Goal: Navigation & Orientation: Find specific page/section

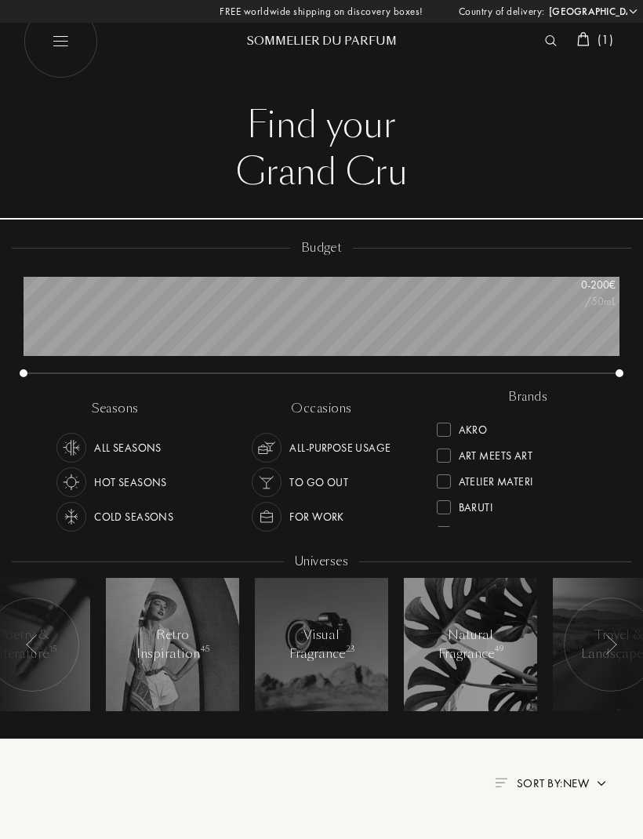
select select "ES"
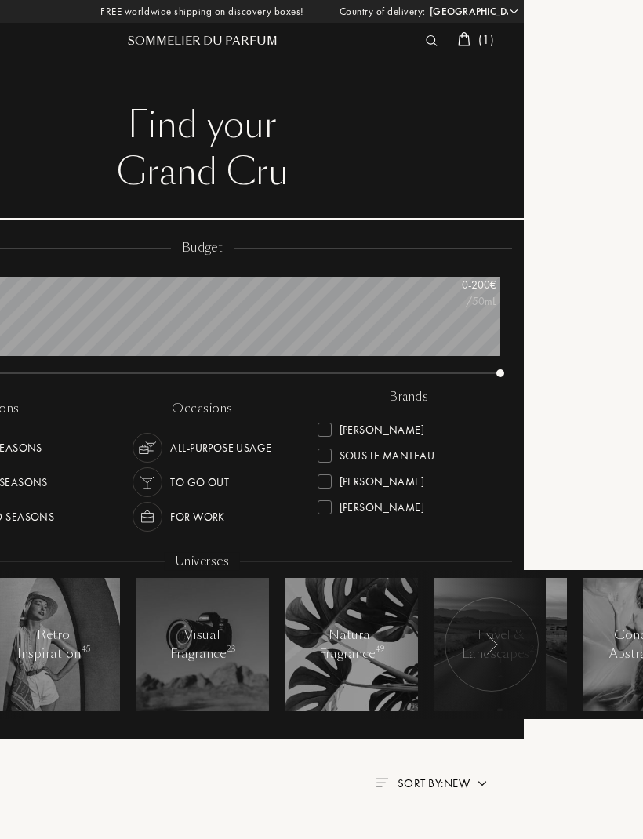
scroll to position [570, 0]
click at [337, 510] on div "[PERSON_NAME]" at bounding box center [371, 504] width 107 height 21
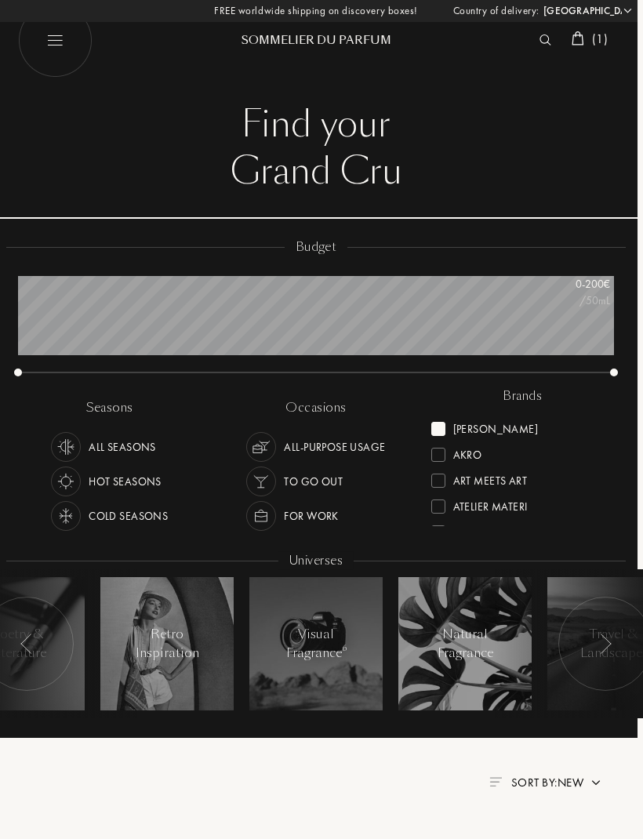
scroll to position [0, 5]
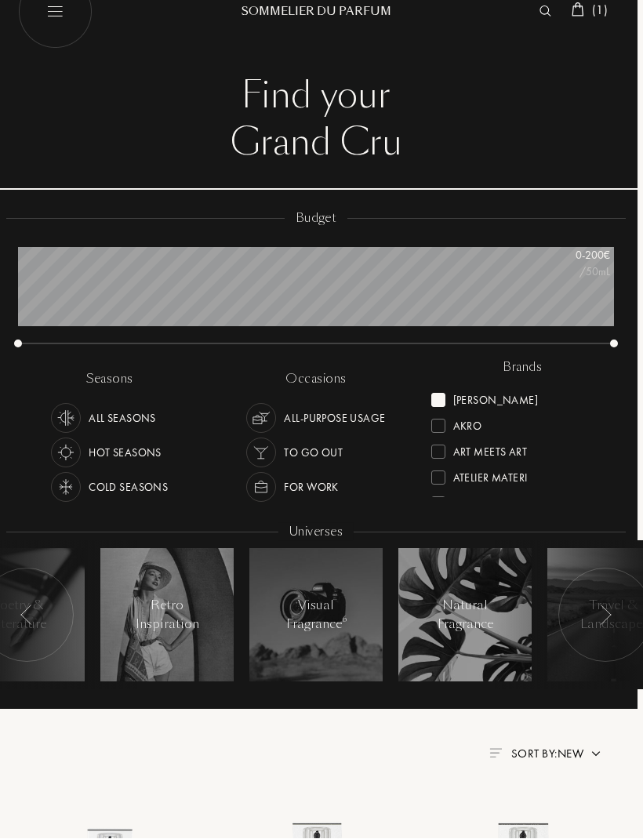
click at [431, 409] on div "Akro" at bounding box center [522, 422] width 183 height 26
click at [436, 425] on div at bounding box center [438, 426] width 14 height 14
click at [438, 393] on div at bounding box center [438, 400] width 14 height 14
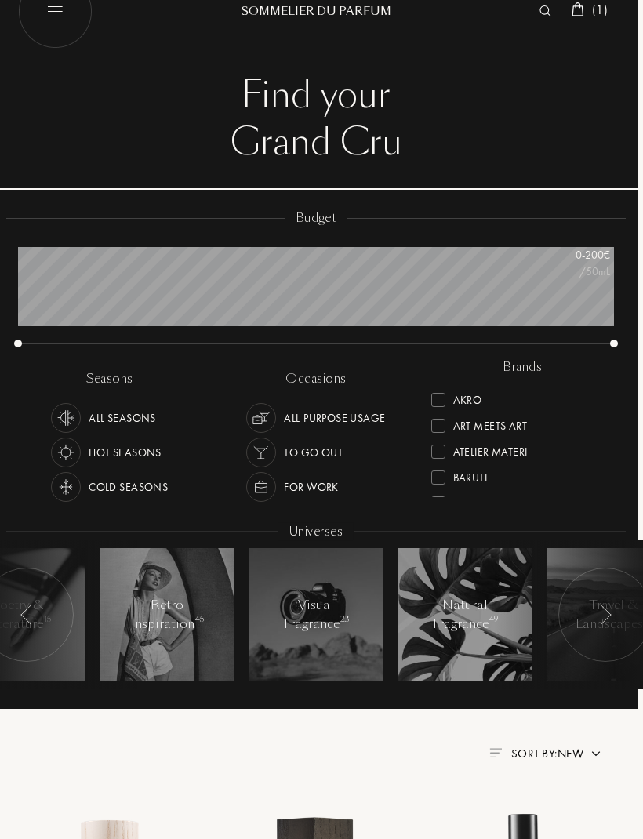
scroll to position [36, 0]
click at [439, 420] on div at bounding box center [438, 416] width 14 height 14
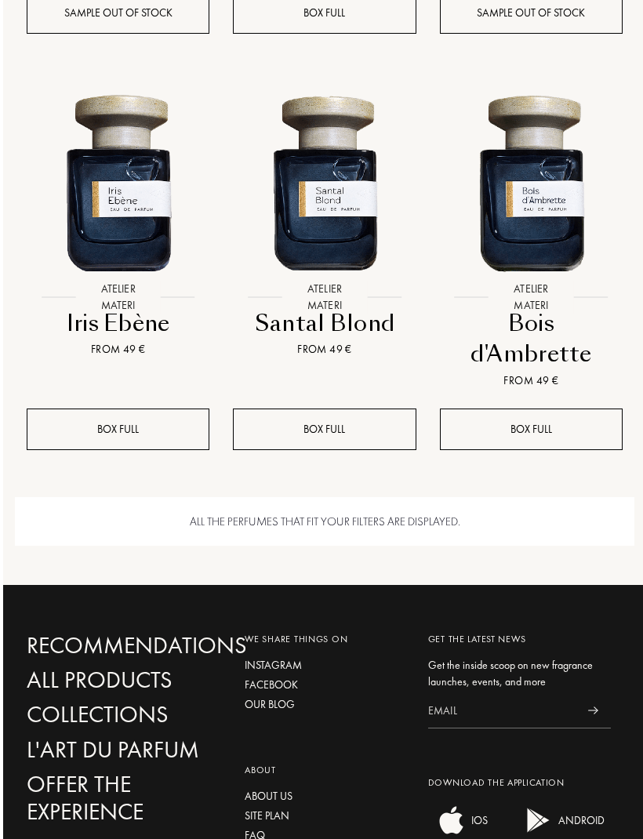
scroll to position [1562, 0]
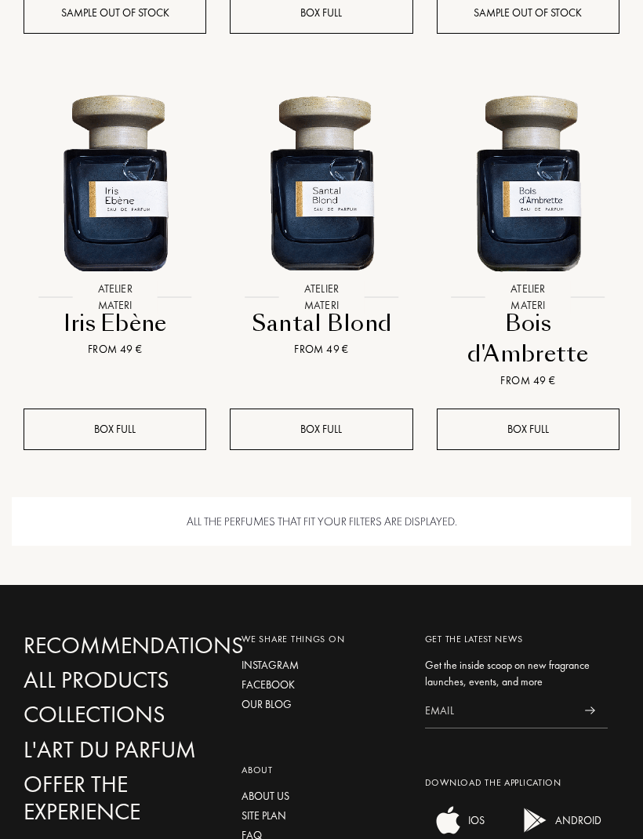
click at [449, 513] on div "All the perfumes that fit your filters are displayed." at bounding box center [322, 522] width 620 height 49
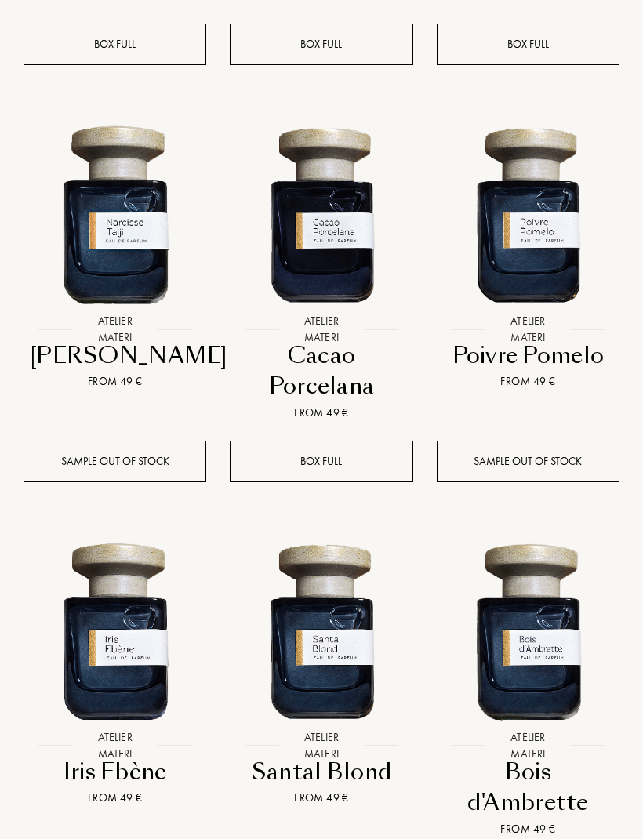
scroll to position [1078, 0]
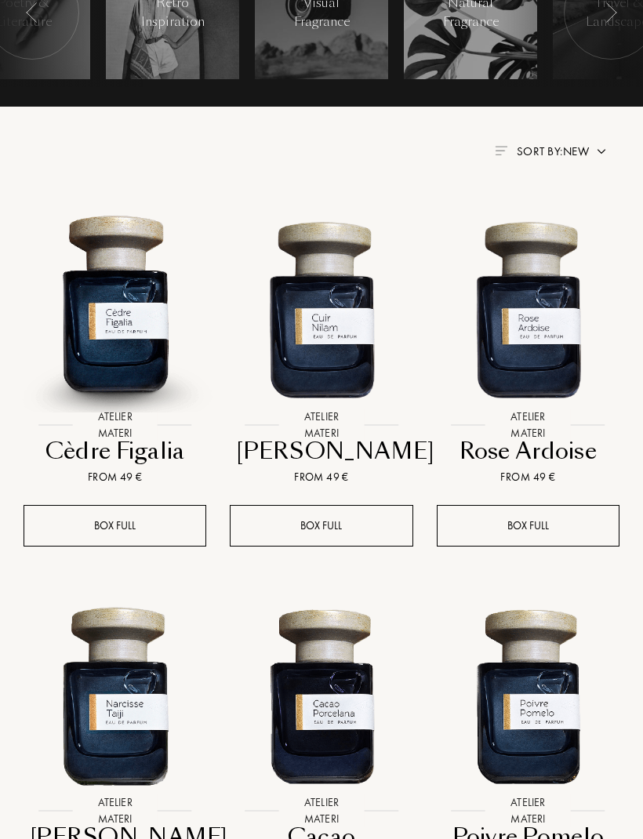
click at [561, 155] on span "Sort by: New" at bounding box center [553, 152] width 72 height 16
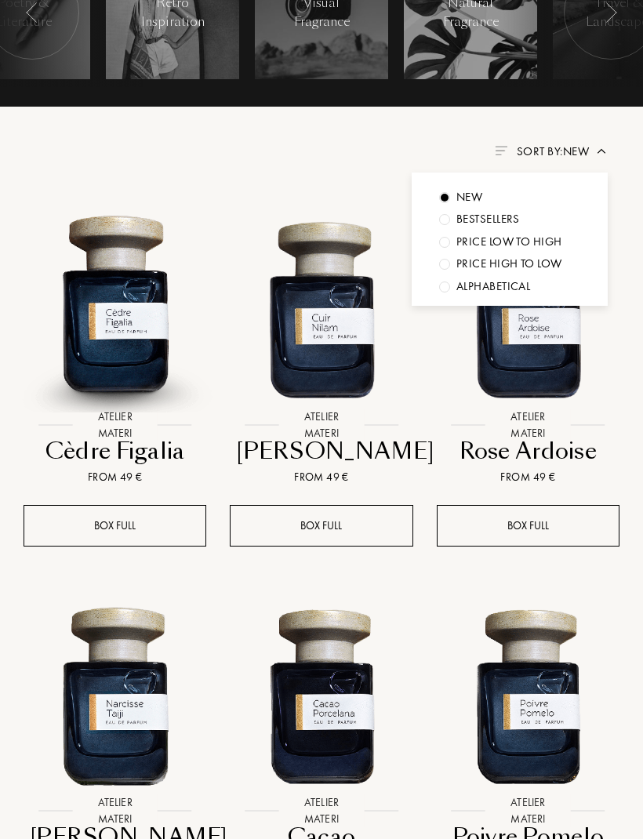
click at [482, 206] on div "Alphabetical" at bounding box center [470, 197] width 26 height 18
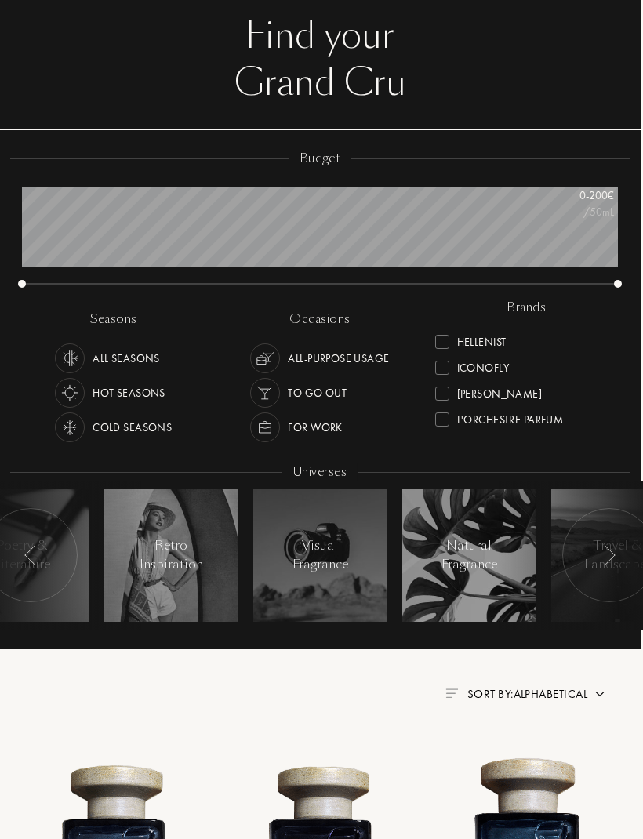
scroll to position [0, 2]
